Goal: Check status: Check status

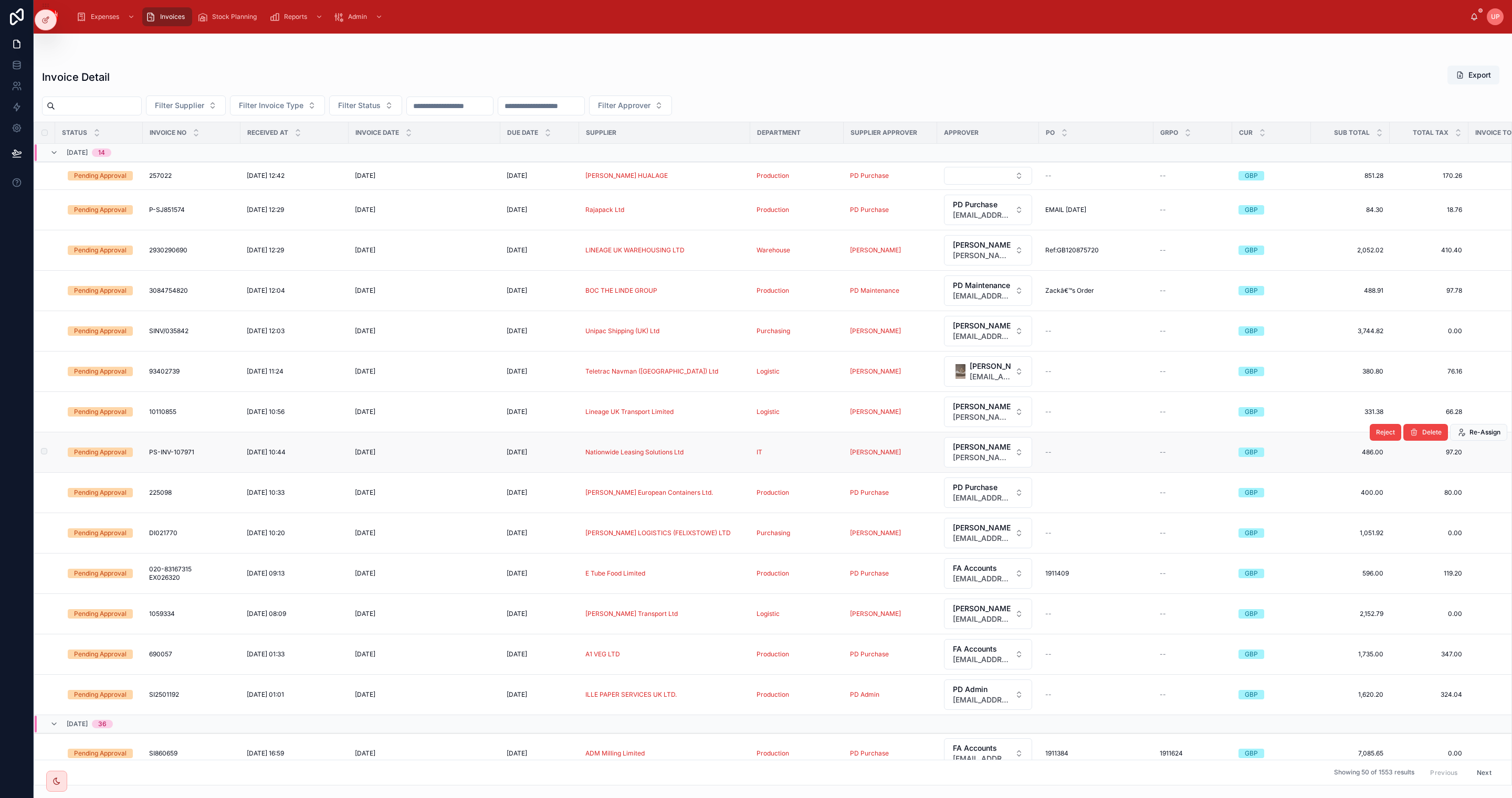
click at [97, 457] on div "Pending Approval" at bounding box center [100, 452] width 52 height 9
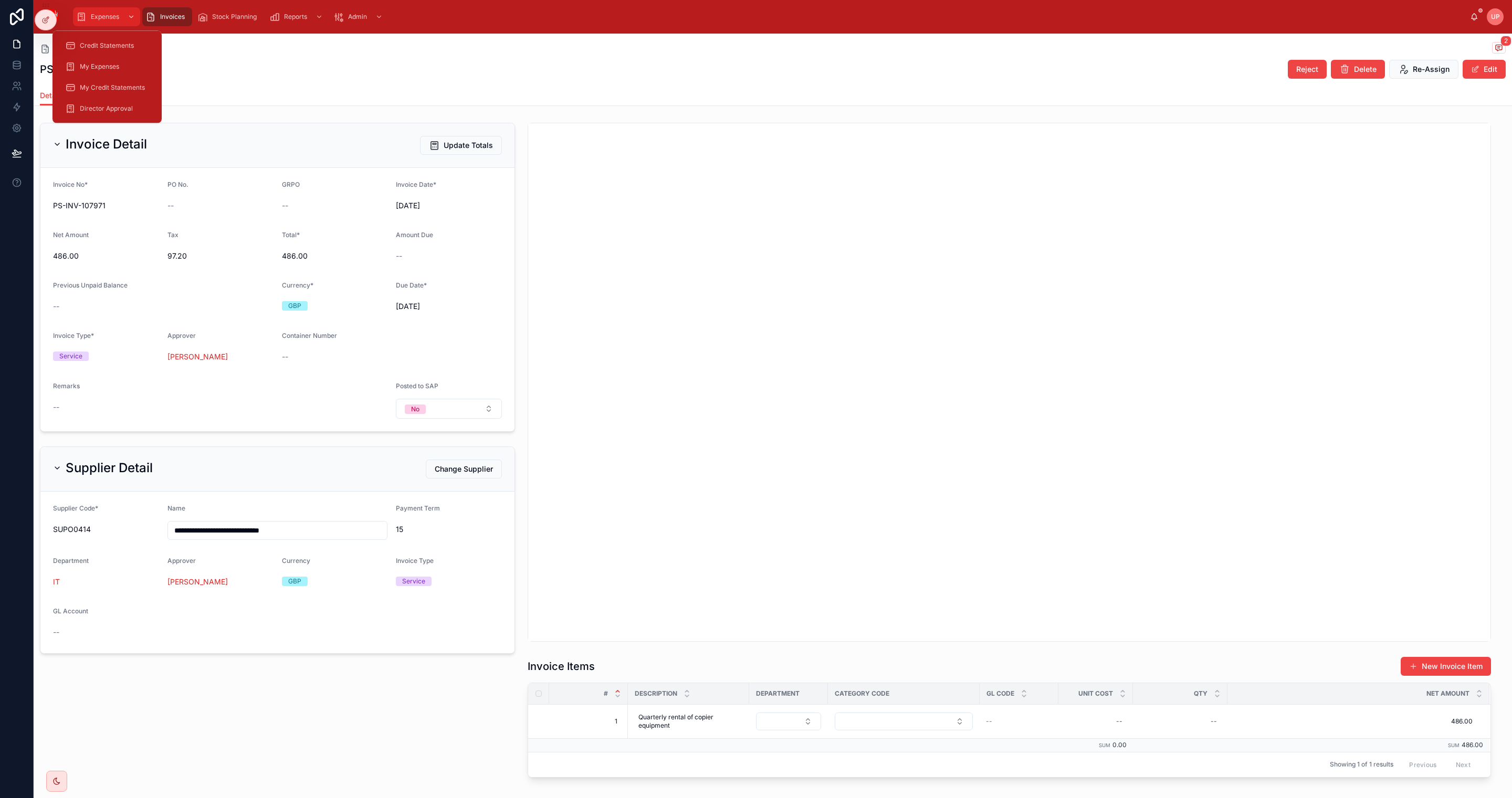
click at [99, 18] on span "Expenses" at bounding box center [105, 16] width 28 height 8
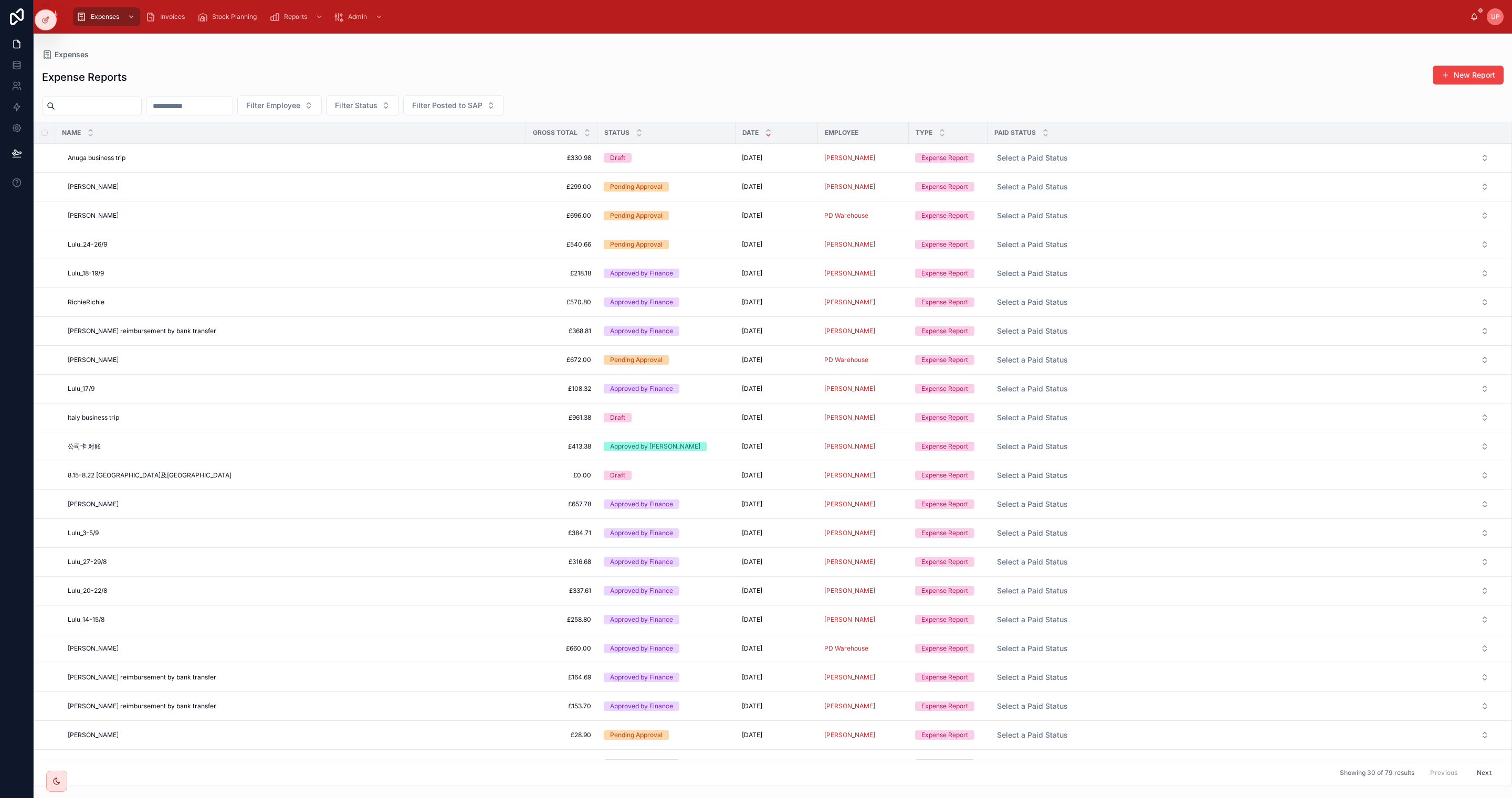
click at [552, 21] on div "Expenses Invoices Stock Planning Reports Admin" at bounding box center [768, 16] width 1402 height 23
click at [163, 14] on span "Invoices" at bounding box center [173, 16] width 25 height 8
